Goal: Task Accomplishment & Management: Complete application form

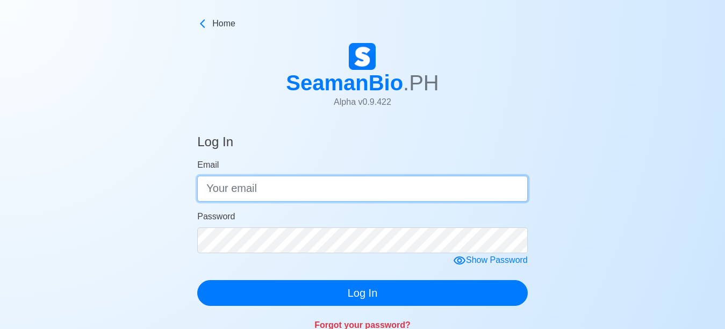
click at [230, 189] on input "Email" at bounding box center [362, 189] width 331 height 26
type input "[EMAIL_ADDRESS][DOMAIN_NAME]"
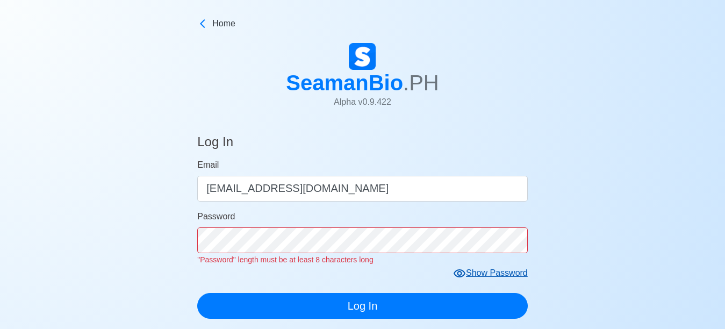
click at [461, 258] on form "Email frankagbayani@gmail.com Password "Password" length must be at least 8 cha…" at bounding box center [362, 239] width 331 height 160
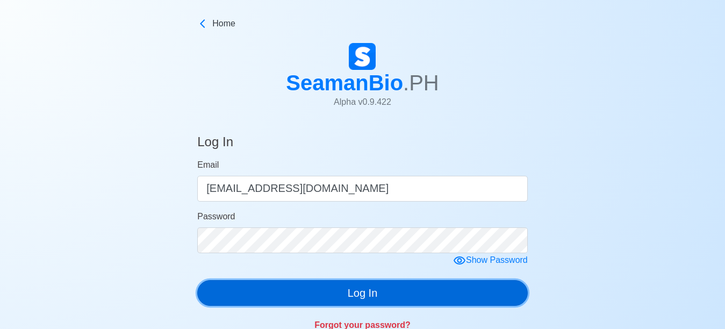
click at [367, 312] on div "Log In Email frankagbayani@gmail.com Password Show Password Log In Forgot your …" at bounding box center [362, 230] width 331 height 219
click at [369, 297] on button "Log In" at bounding box center [362, 293] width 331 height 26
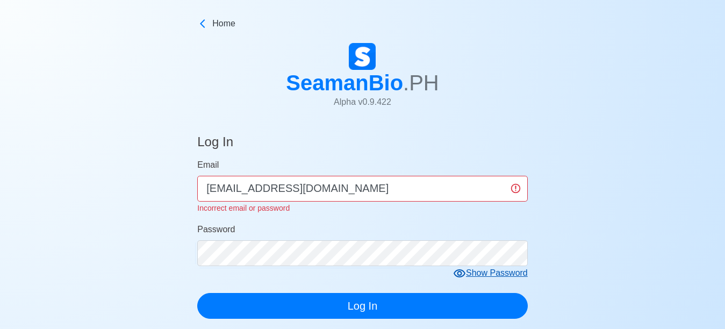
click at [463, 273] on icon at bounding box center [459, 273] width 13 height 13
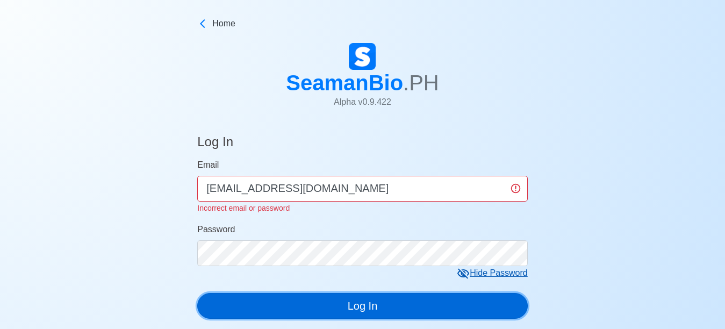
click at [362, 305] on button "Log In" at bounding box center [362, 306] width 331 height 26
click at [365, 305] on button "Log In" at bounding box center [362, 306] width 331 height 26
click at [364, 305] on button "Log In" at bounding box center [362, 306] width 331 height 26
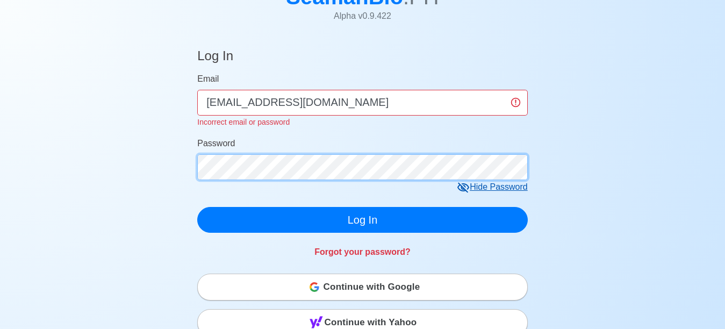
scroll to position [87, 0]
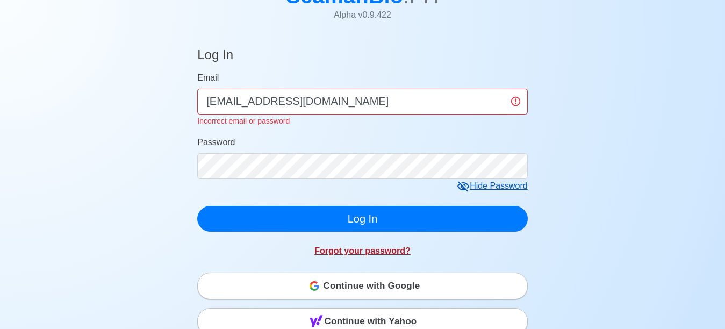
click at [369, 248] on link "Forgot your password?" at bounding box center [362, 250] width 96 height 9
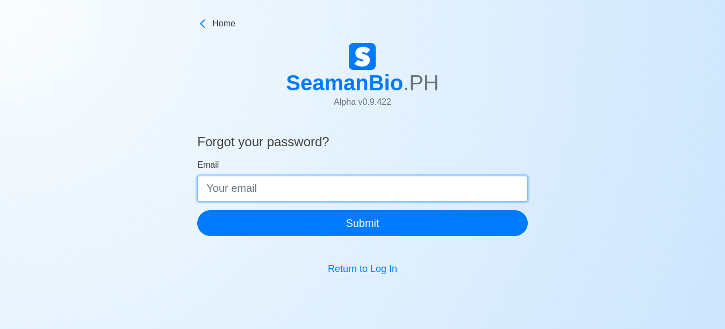
click at [361, 192] on input "Email" at bounding box center [362, 189] width 331 height 26
type input "[EMAIL_ADDRESS][DOMAIN_NAME]"
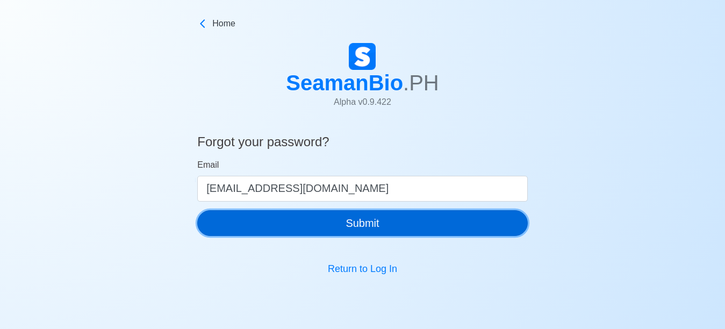
click at [376, 220] on button "Submit" at bounding box center [362, 223] width 331 height 26
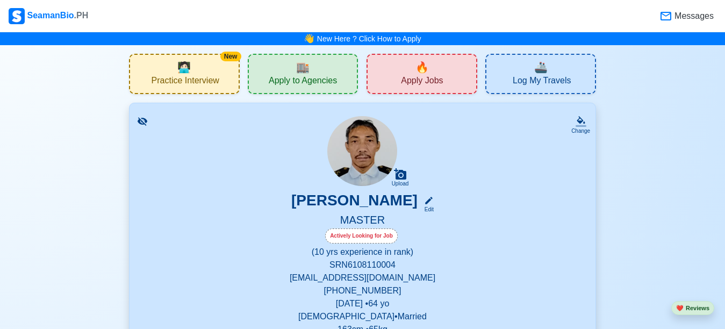
click at [311, 73] on div "🏬 Apply to Agencies" at bounding box center [303, 74] width 111 height 40
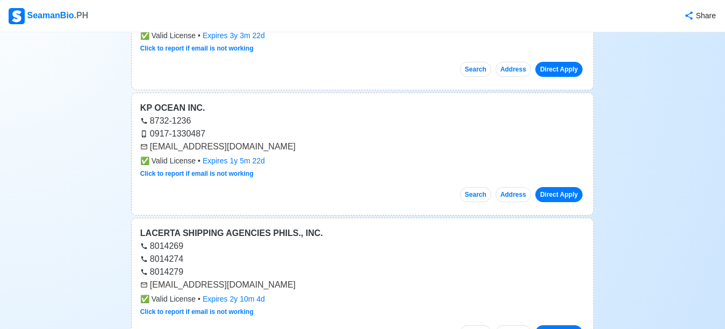
scroll to position [4064, 0]
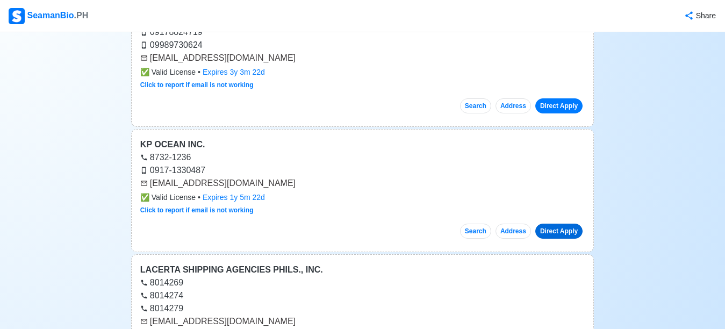
click at [566, 231] on link "Direct Apply" at bounding box center [558, 231] width 47 height 15
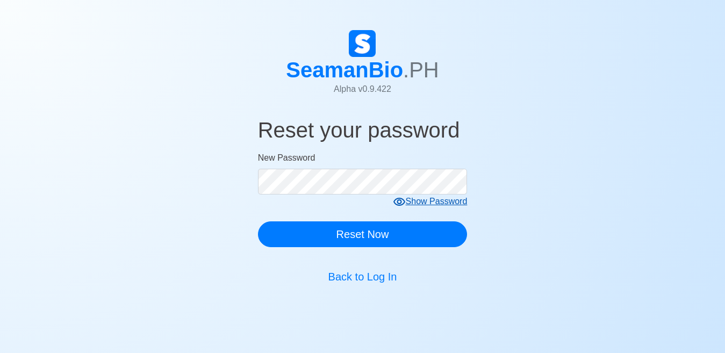
click at [402, 203] on icon at bounding box center [400, 202] width 12 height 8
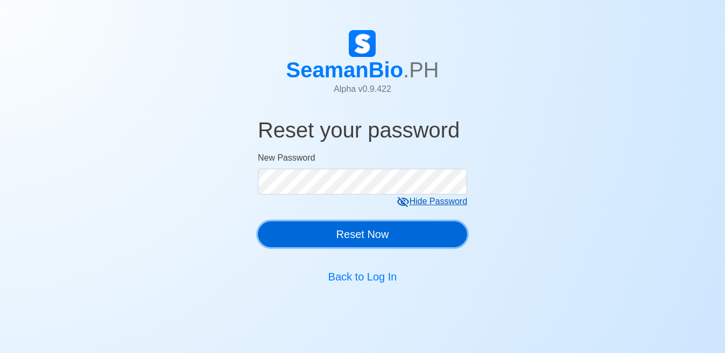
click at [377, 237] on button "Reset Now" at bounding box center [363, 234] width 210 height 26
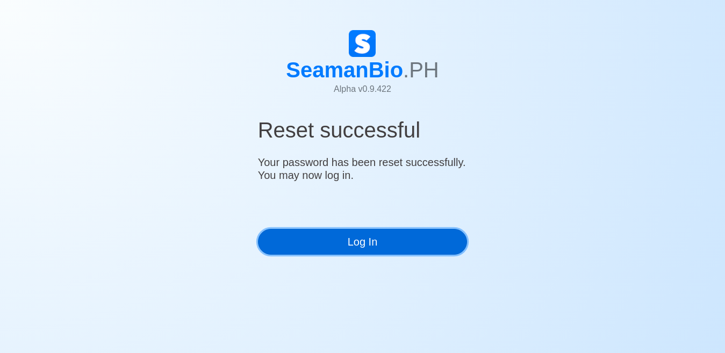
click at [379, 244] on link "Log In" at bounding box center [363, 242] width 210 height 26
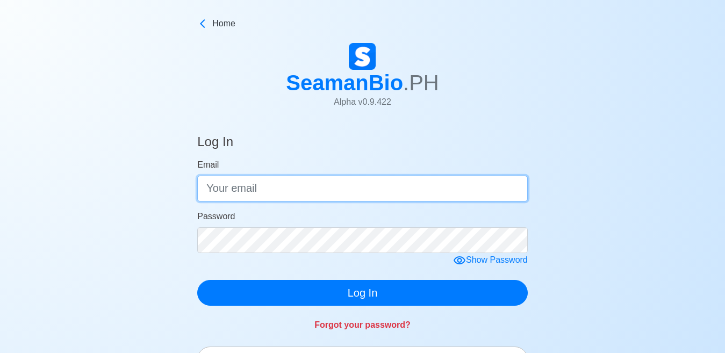
type input "[EMAIL_ADDRESS][DOMAIN_NAME]"
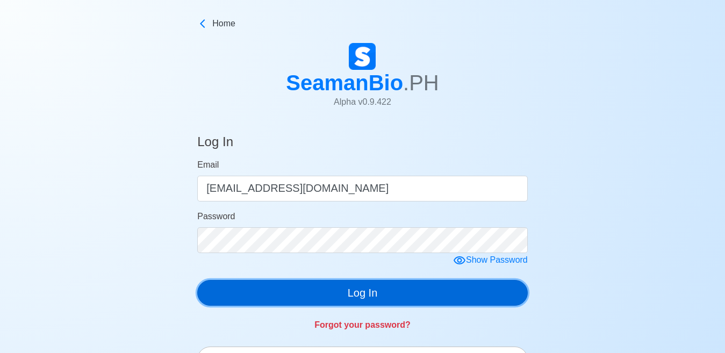
click at [361, 290] on button "Log In" at bounding box center [362, 293] width 331 height 26
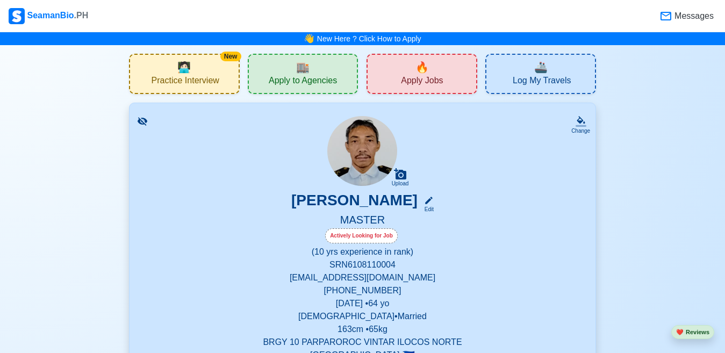
click at [288, 77] on span "Apply to Agencies" at bounding box center [303, 81] width 68 height 13
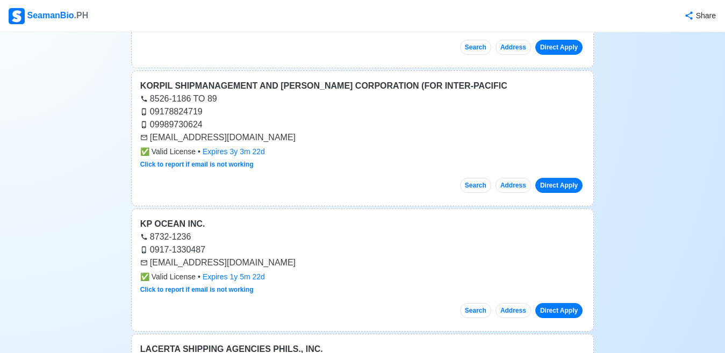
scroll to position [4000, 0]
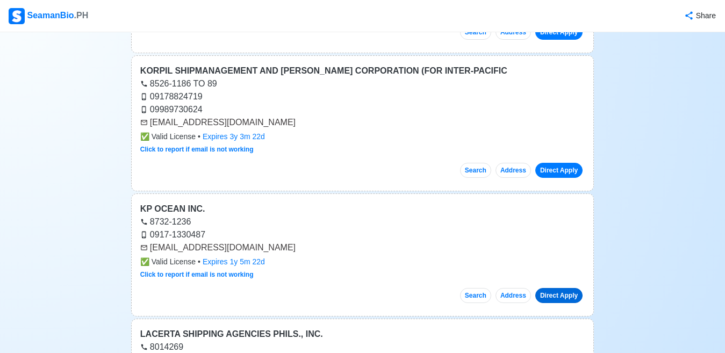
click at [553, 299] on link "Direct Apply" at bounding box center [558, 295] width 47 height 15
click at [550, 297] on link "Direct Apply" at bounding box center [558, 295] width 47 height 15
click at [558, 295] on link "Direct Apply" at bounding box center [558, 295] width 47 height 15
click at [556, 297] on link "Direct Apply" at bounding box center [558, 295] width 47 height 15
click at [569, 295] on link "Direct Apply" at bounding box center [558, 295] width 47 height 15
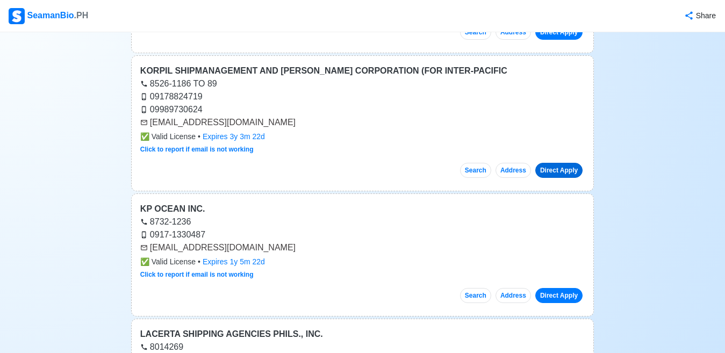
click at [557, 173] on link "Direct Apply" at bounding box center [558, 170] width 47 height 15
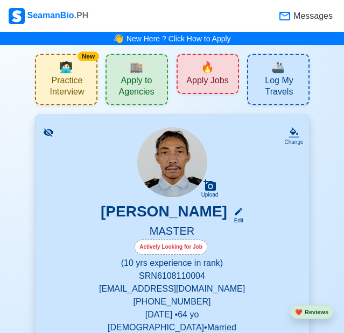
click at [137, 86] on span "Apply to Agencies" at bounding box center [137, 87] width 56 height 25
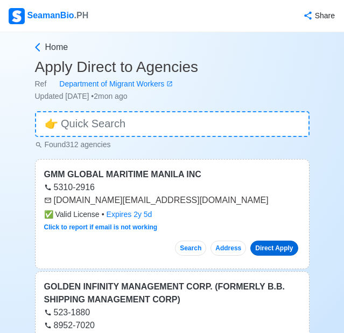
click at [259, 250] on link "Direct Apply" at bounding box center [273, 248] width 47 height 15
